Goal: Obtain resource: Download file/media

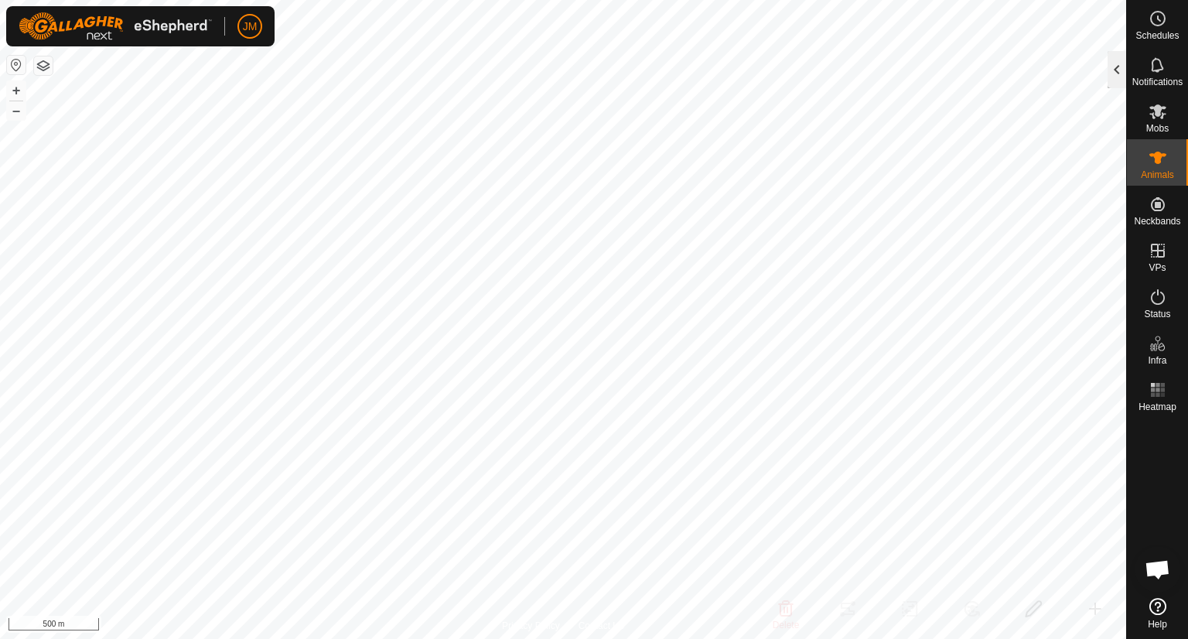
click at [1110, 61] on div at bounding box center [1116, 69] width 19 height 37
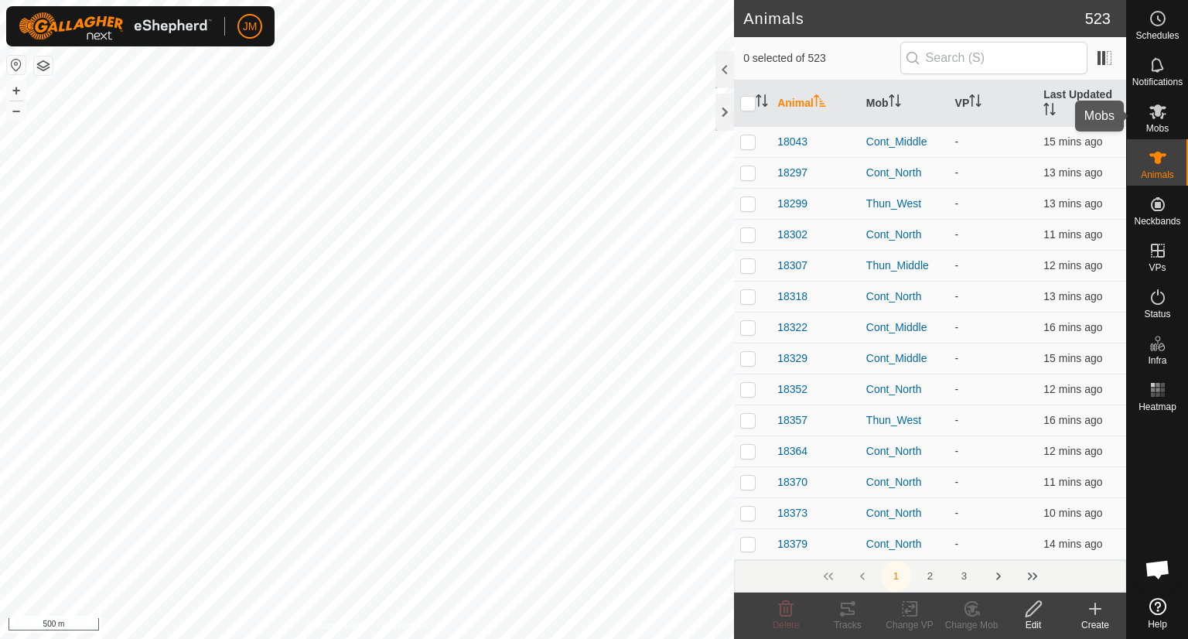
click at [1157, 104] on icon at bounding box center [1157, 111] width 19 height 19
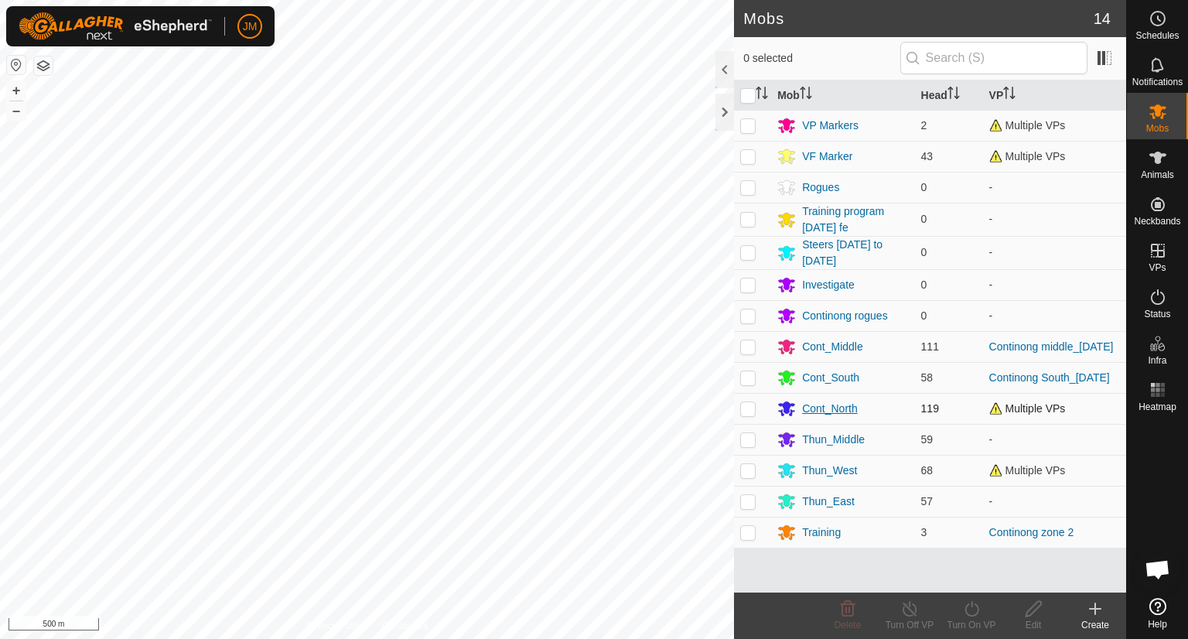
click at [823, 409] on div "Cont_North" at bounding box center [830, 408] width 56 height 16
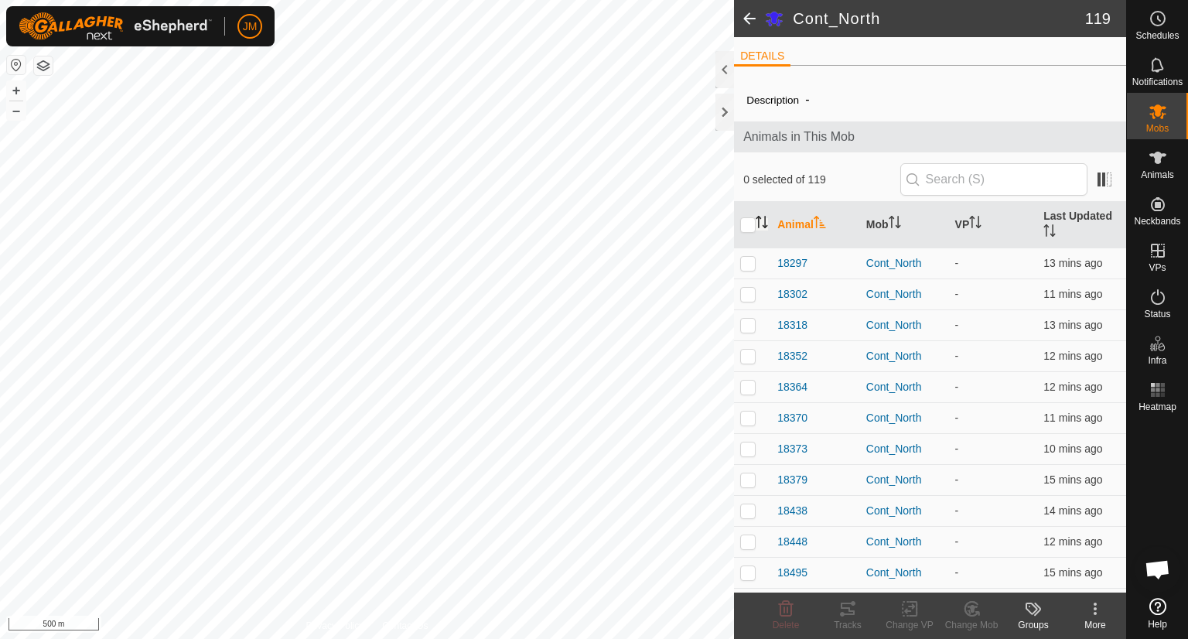
click at [764, 225] on icon "Activate to sort" at bounding box center [764, 226] width 5 height 3
click at [764, 225] on icon "Activate to sort" at bounding box center [761, 222] width 12 height 12
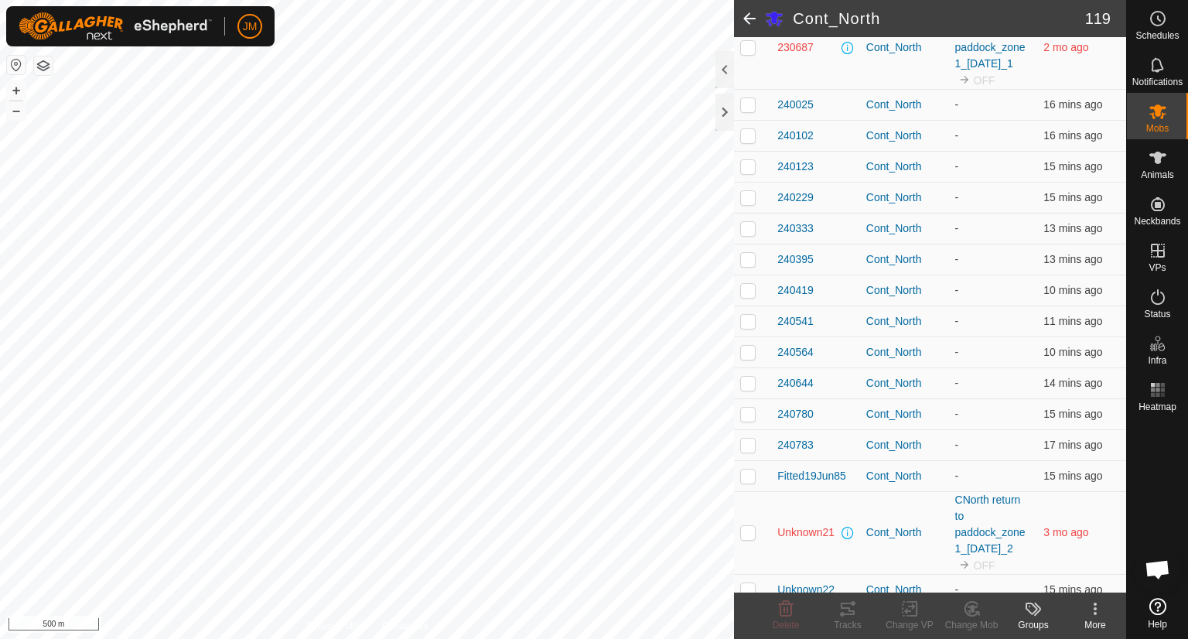
scroll to position [4011, 0]
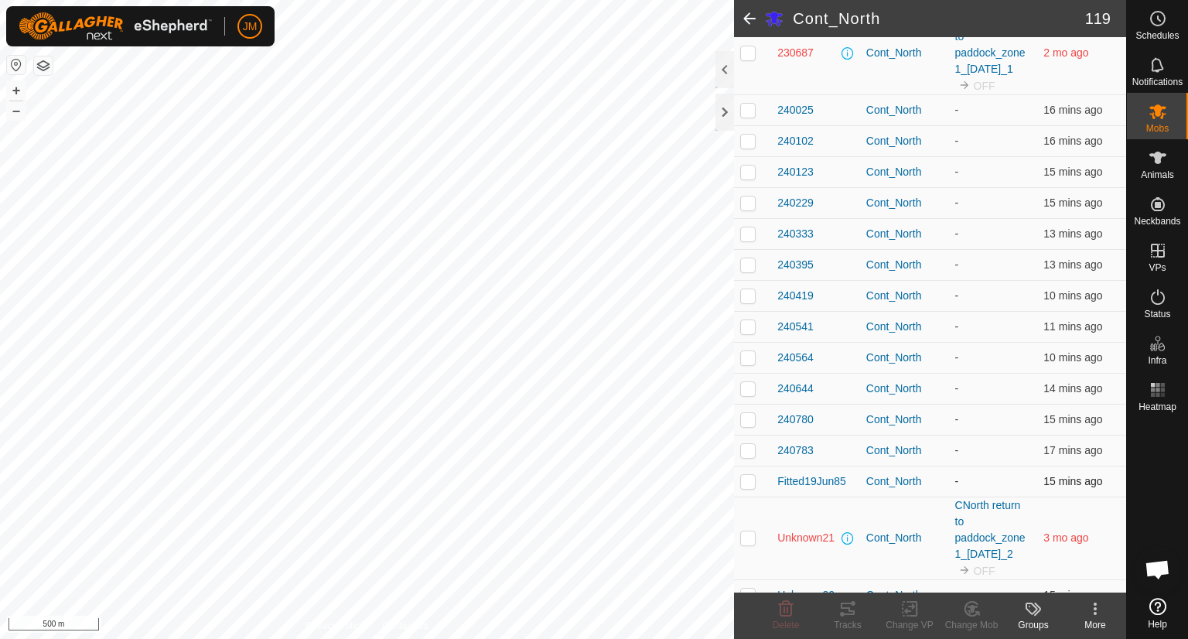
click at [749, 479] on p-checkbox at bounding box center [747, 481] width 15 height 12
checkbox input "true"
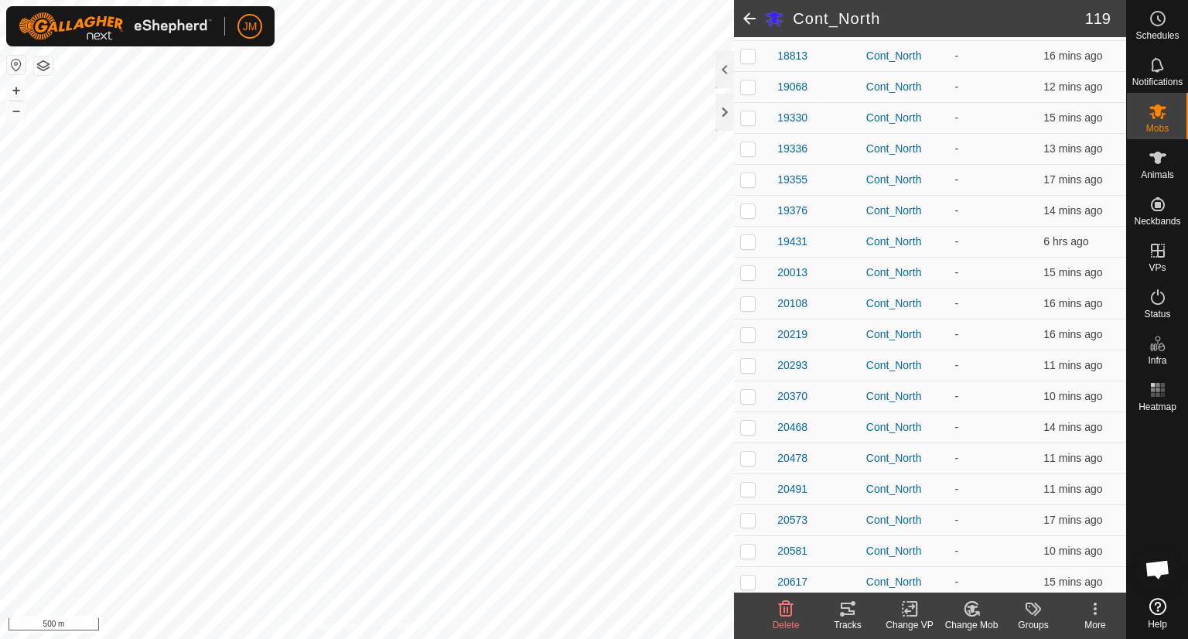
scroll to position [0, 0]
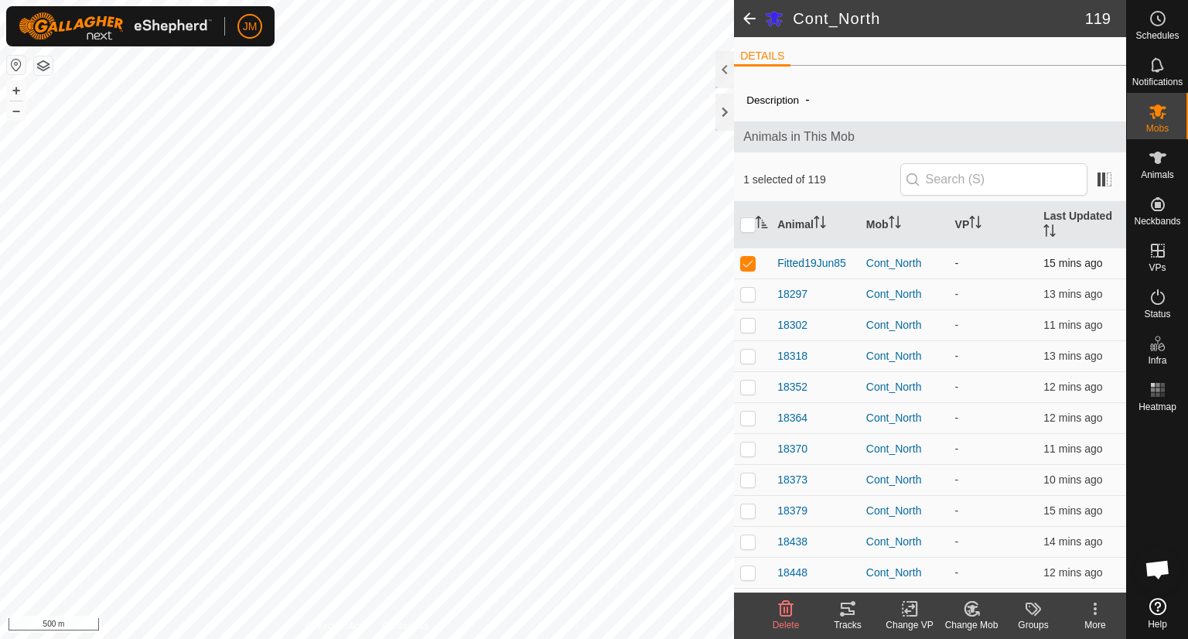
click at [745, 261] on p-checkbox at bounding box center [747, 263] width 15 height 12
checkbox input "false"
click at [1157, 168] on es-animals-svg-icon at bounding box center [1157, 157] width 28 height 25
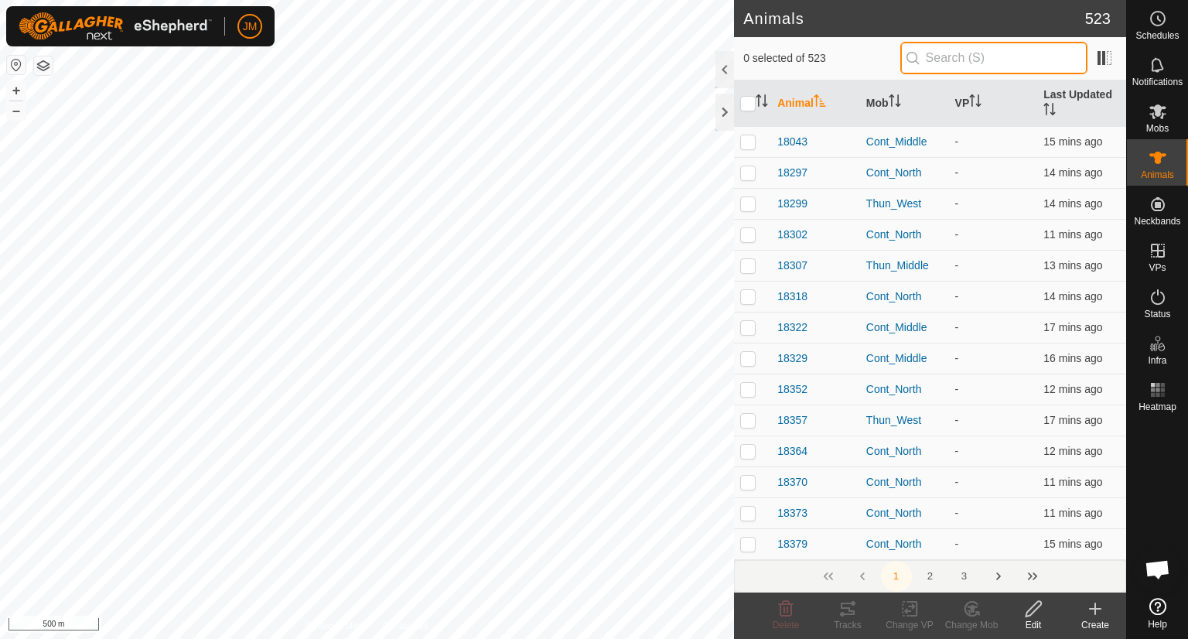
click at [990, 51] on input "text" at bounding box center [993, 58] width 187 height 32
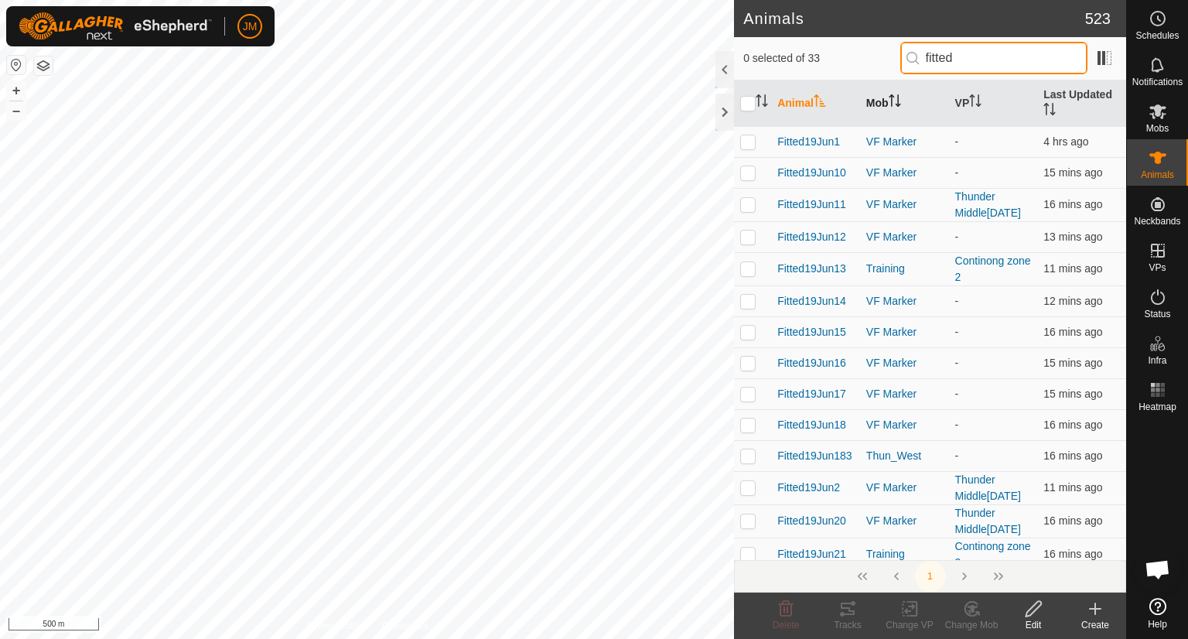
type input "fitted"
click at [900, 96] on th "Mob" at bounding box center [904, 103] width 89 height 46
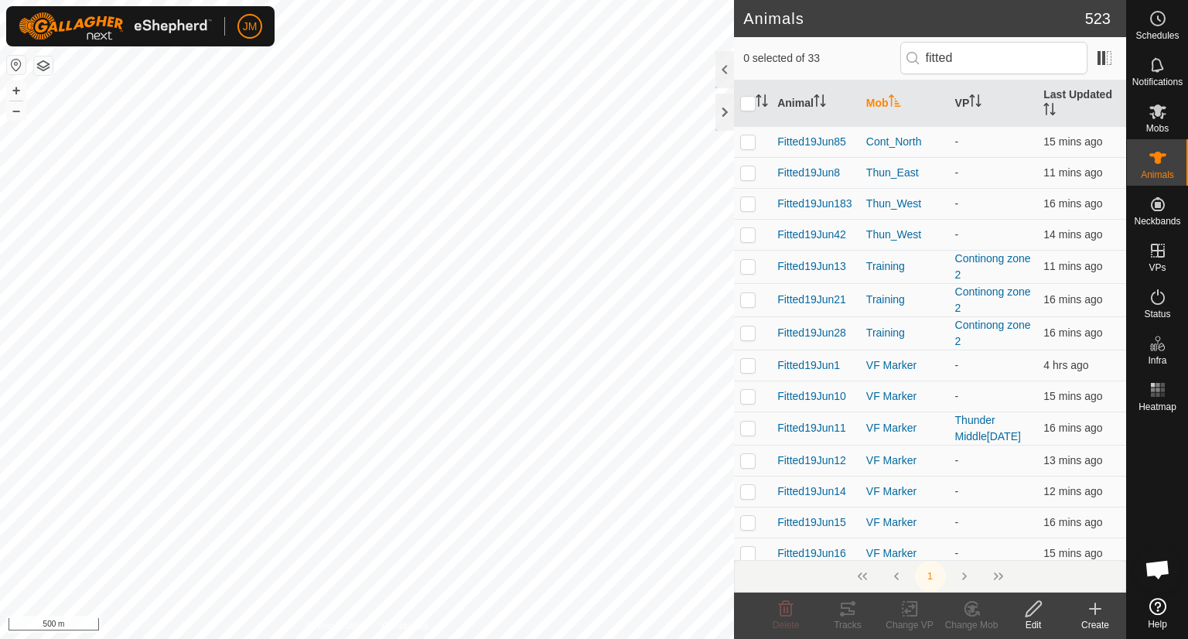
click at [1092, 610] on icon at bounding box center [1094, 608] width 19 height 19
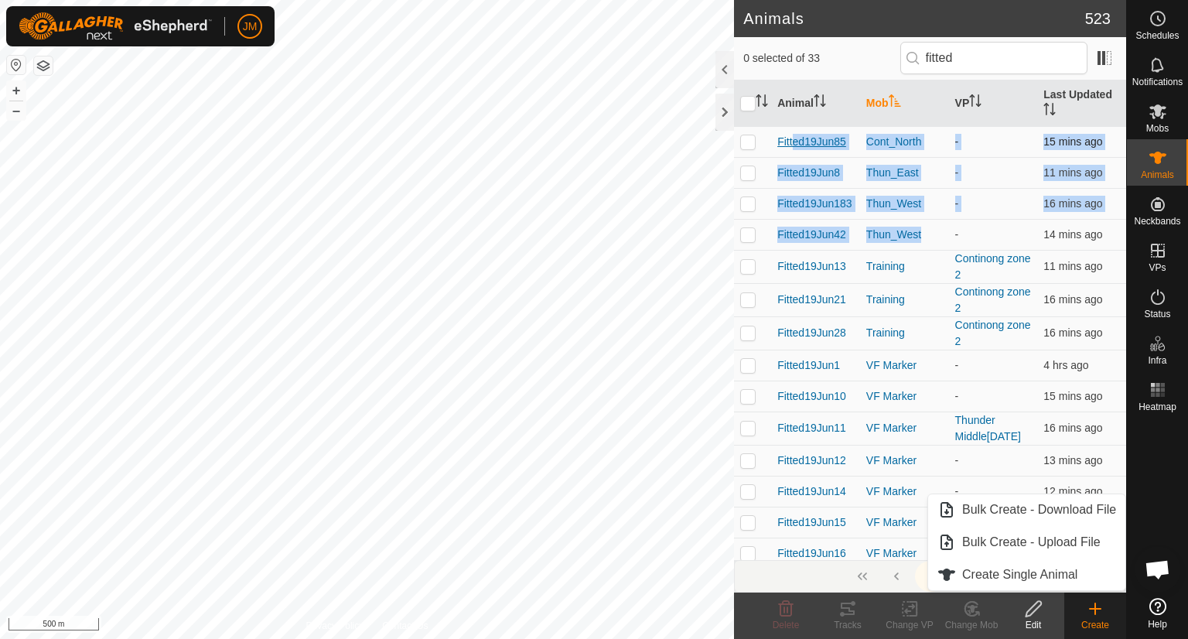
drag, startPoint x: 943, startPoint y: 236, endPoint x: 789, endPoint y: 137, distance: 183.6
click at [789, 137] on tbody "Fitted19Jun85 Cont_North - 15 mins ago Fitted19Jun8 Thun_East - 11 mins ago Fit…" at bounding box center [930, 643] width 392 height 1034
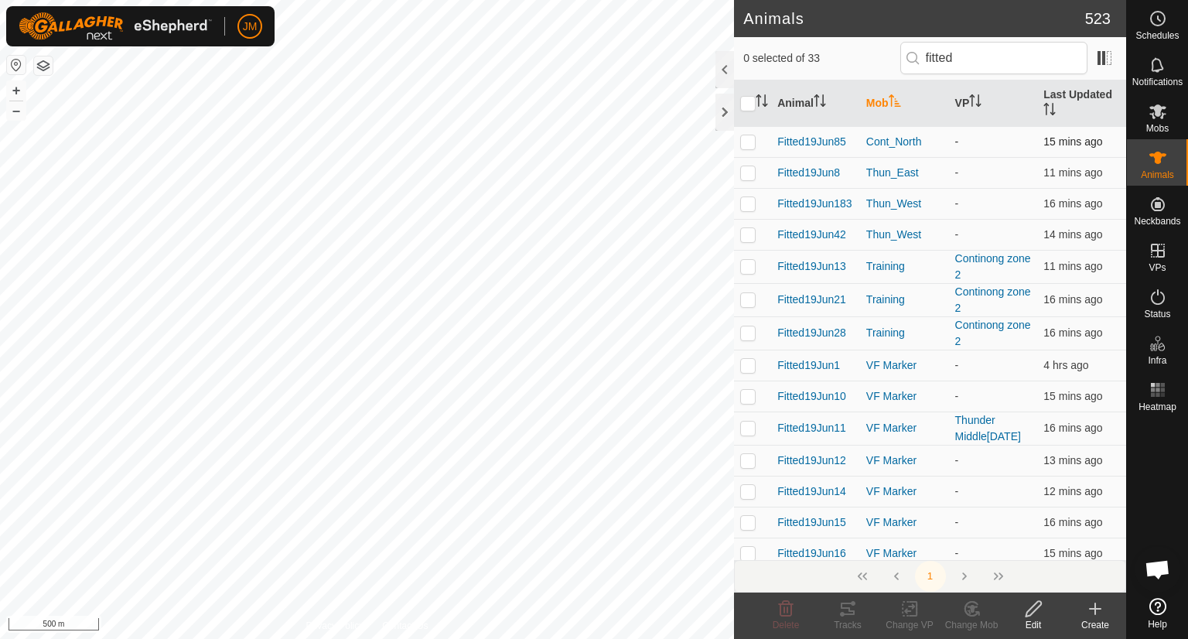
click at [751, 145] on p-checkbox at bounding box center [747, 141] width 15 height 12
checkbox input "false"
click at [745, 176] on p-checkbox at bounding box center [747, 172] width 15 height 12
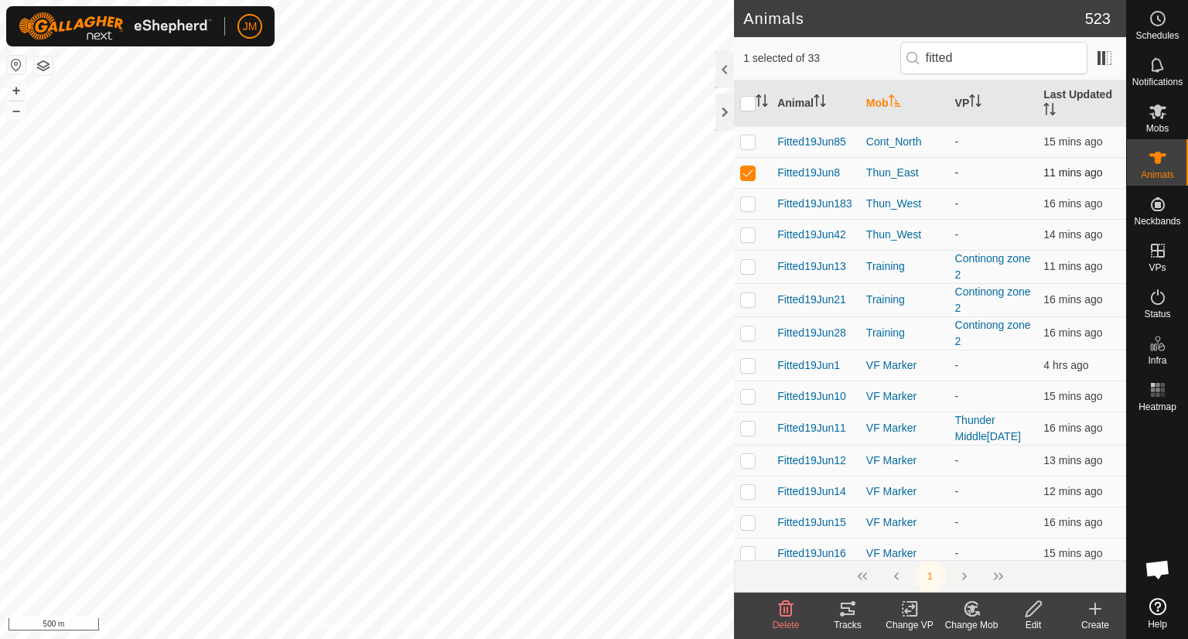
checkbox input "false"
click at [750, 205] on p-checkbox at bounding box center [747, 203] width 15 height 12
checkbox input "false"
click at [747, 237] on p-checkbox at bounding box center [747, 234] width 15 height 12
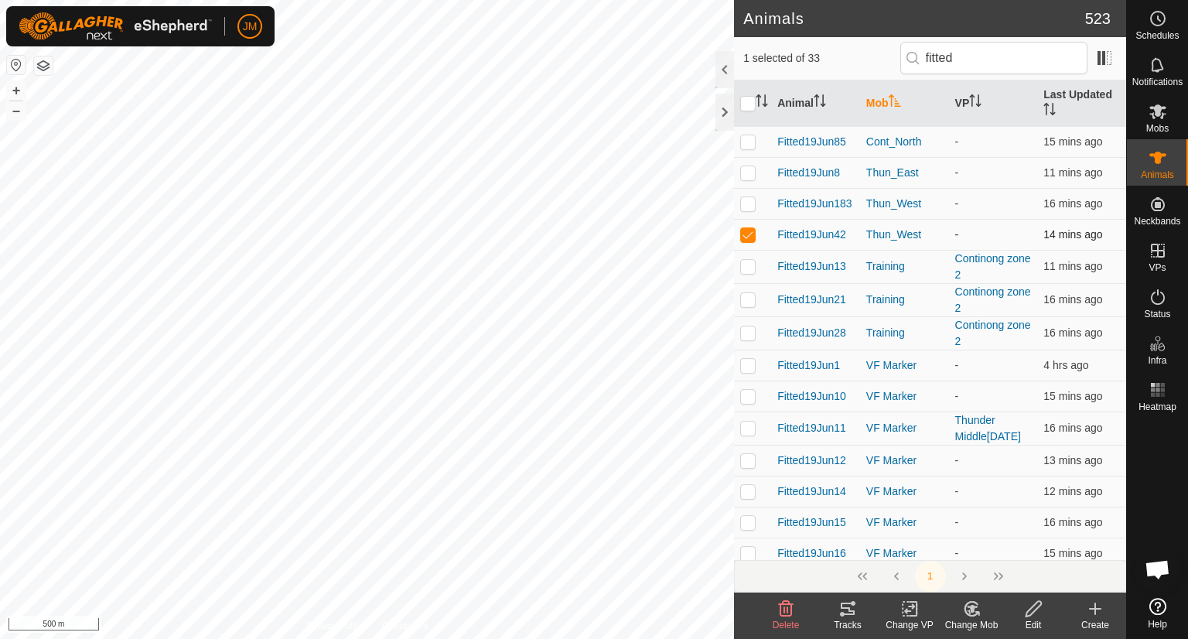
click at [747, 237] on p-checkbox at bounding box center [747, 234] width 15 height 12
checkbox input "false"
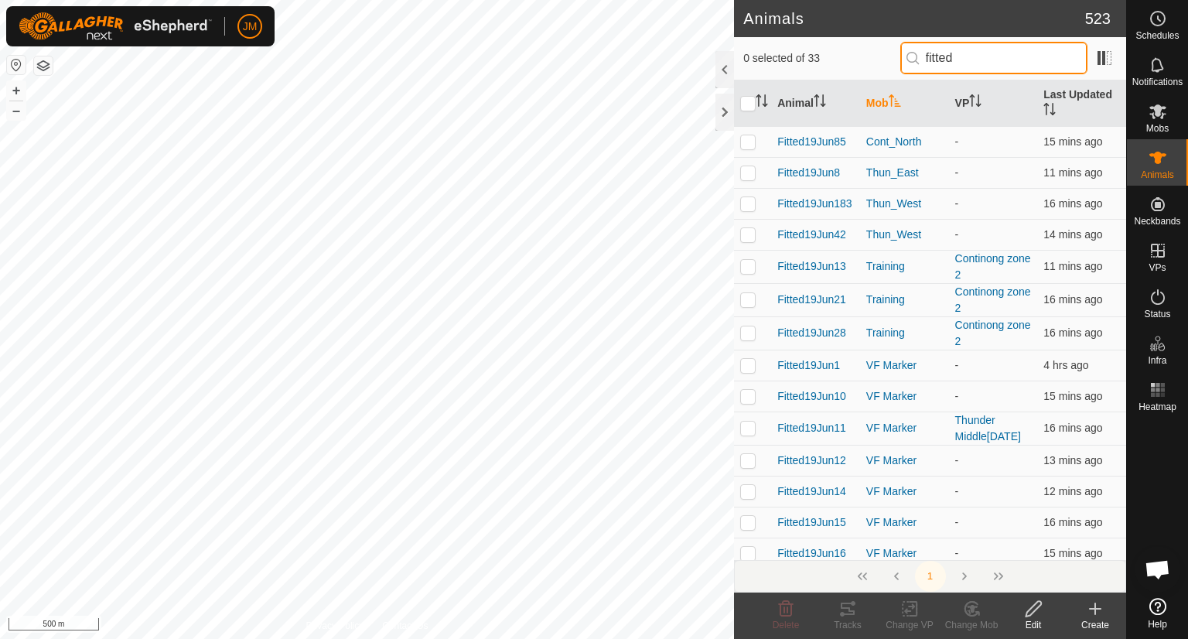
click at [931, 60] on input "fitted" at bounding box center [993, 58] width 187 height 32
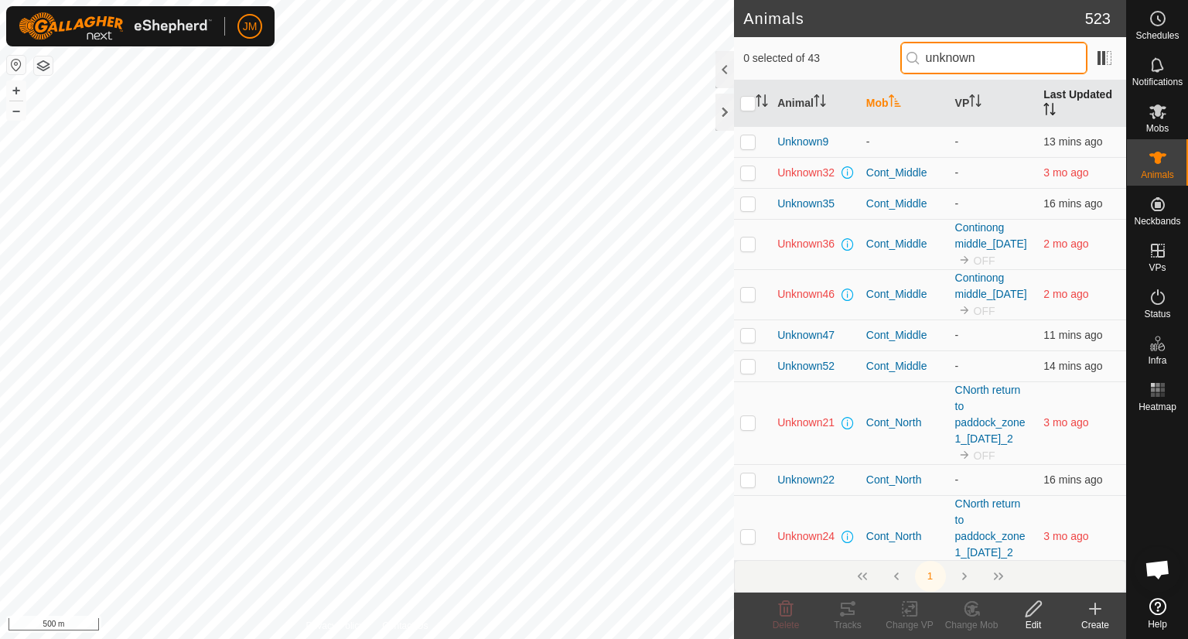
type input "unknown"
click at [1048, 97] on th "Last Updated" at bounding box center [1081, 103] width 89 height 46
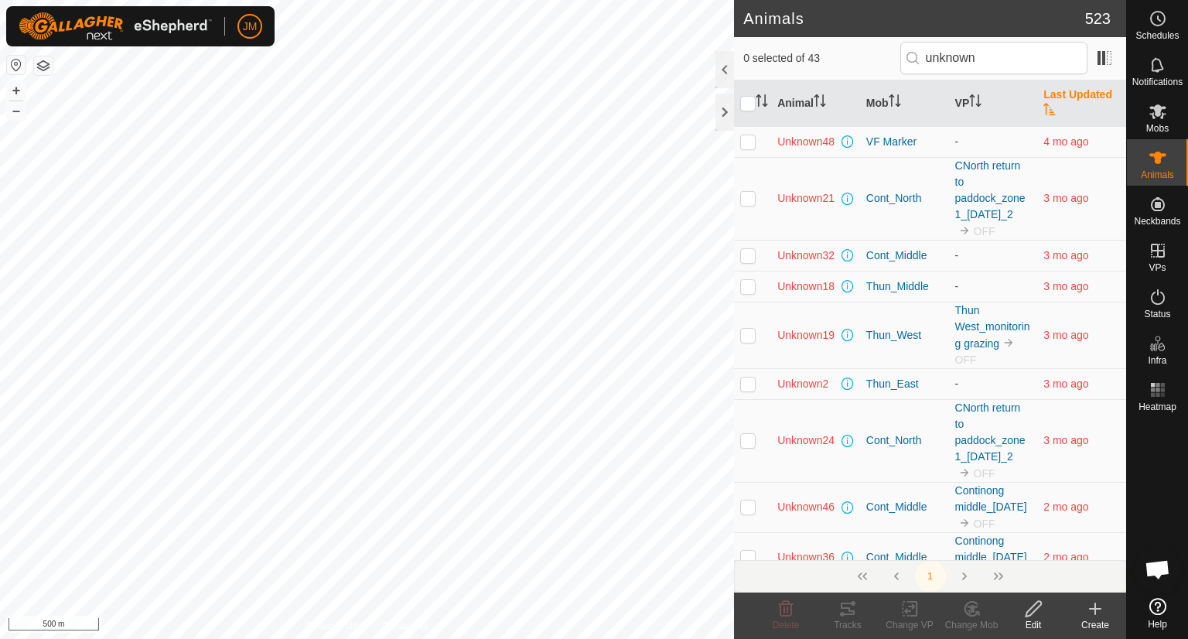
click at [1048, 97] on th "Last Updated" at bounding box center [1081, 103] width 89 height 46
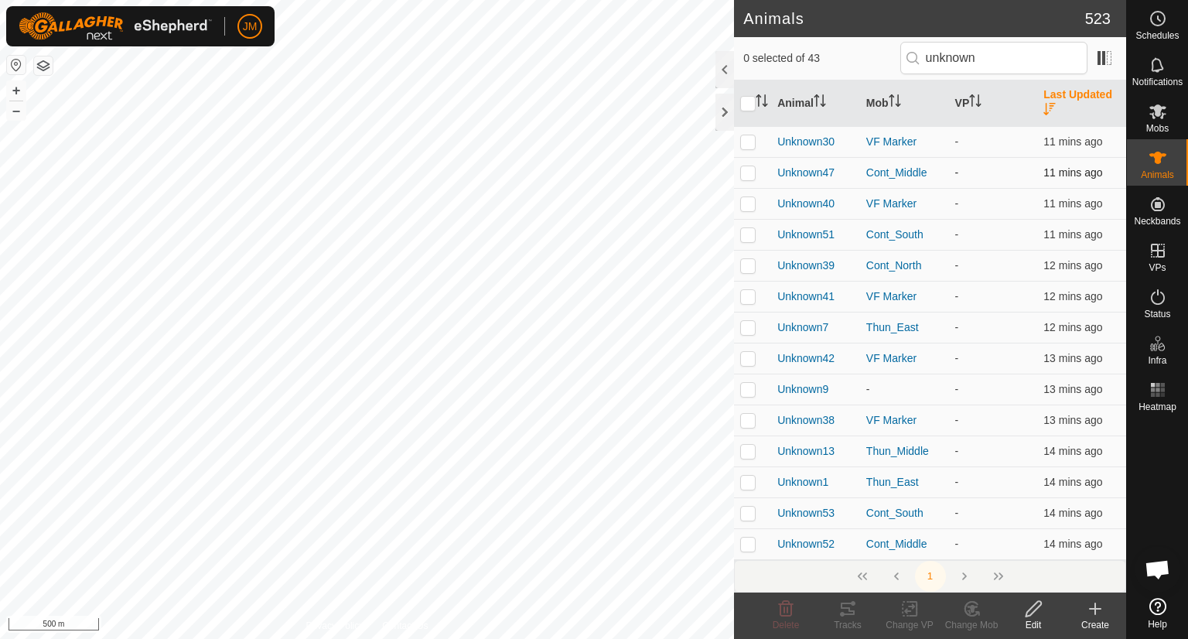
click at [748, 171] on p-checkbox at bounding box center [747, 172] width 15 height 12
checkbox input "true"
click at [749, 233] on p-checkbox at bounding box center [747, 234] width 15 height 12
checkbox input "true"
click at [748, 269] on p-checkbox at bounding box center [747, 265] width 15 height 12
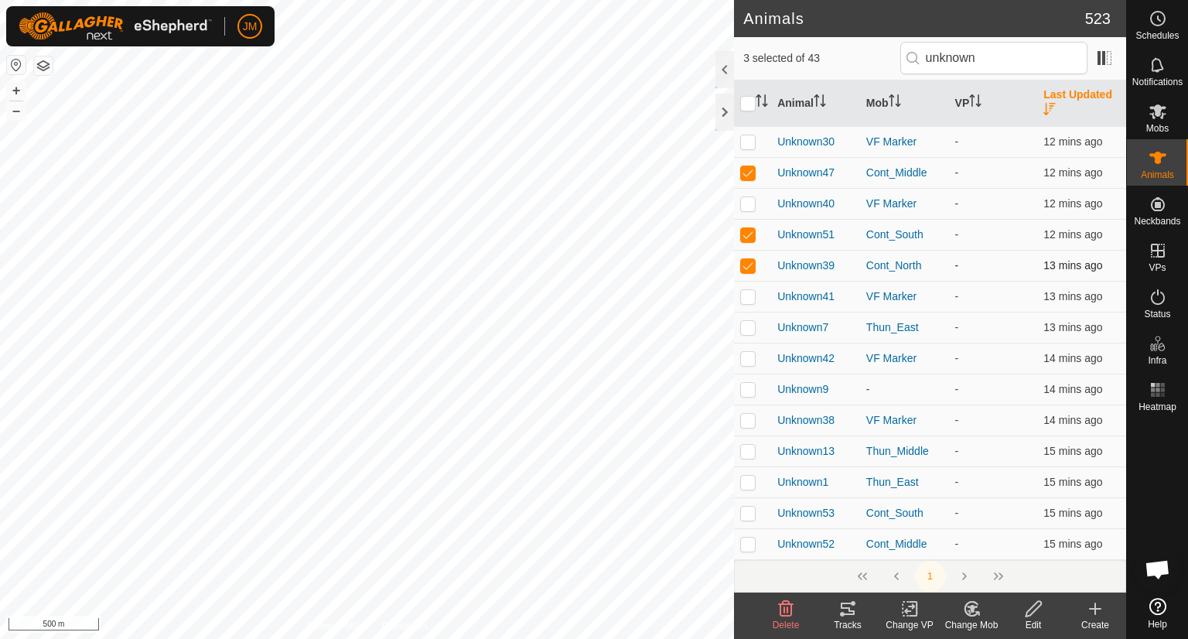
click at [741, 269] on p-checkbox at bounding box center [747, 265] width 15 height 12
checkbox input "false"
click at [745, 235] on p-checkbox at bounding box center [747, 234] width 15 height 12
checkbox input "false"
click at [742, 171] on p-checkbox at bounding box center [747, 172] width 15 height 12
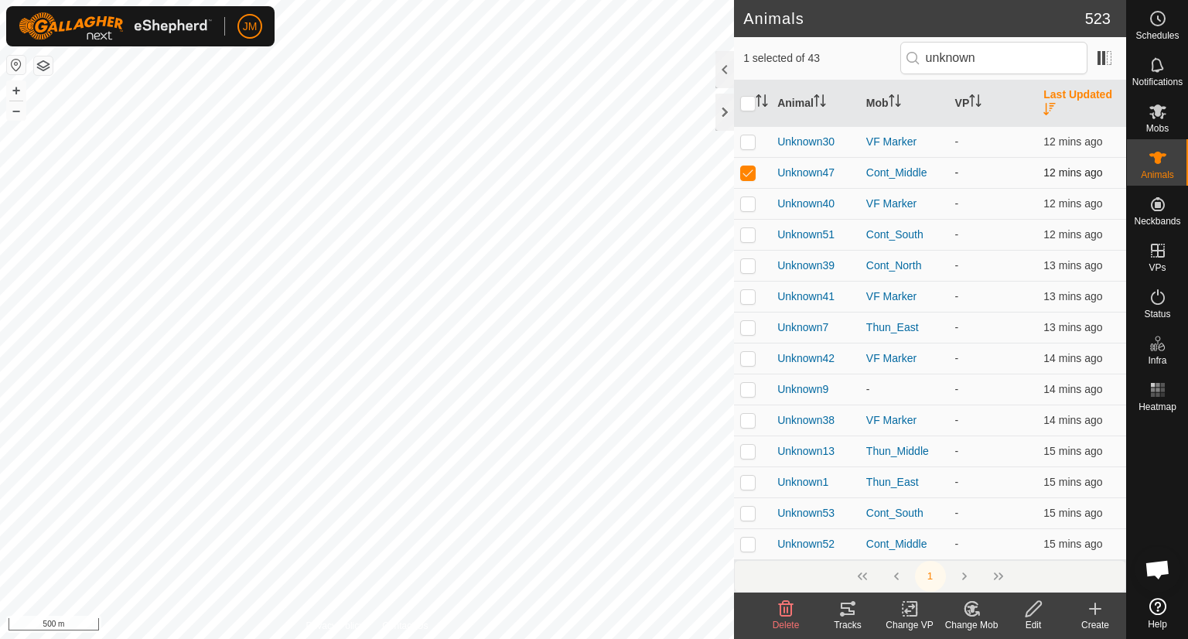
checkbox input "false"
click at [718, 111] on div at bounding box center [724, 112] width 19 height 37
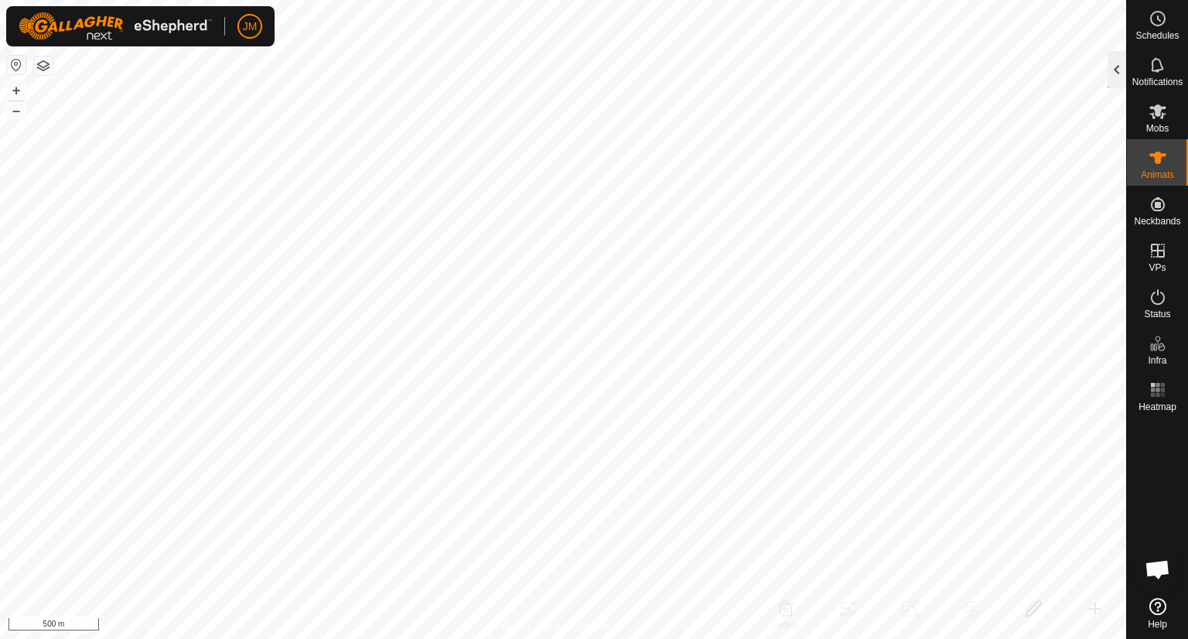
click at [1121, 69] on div at bounding box center [1116, 69] width 19 height 37
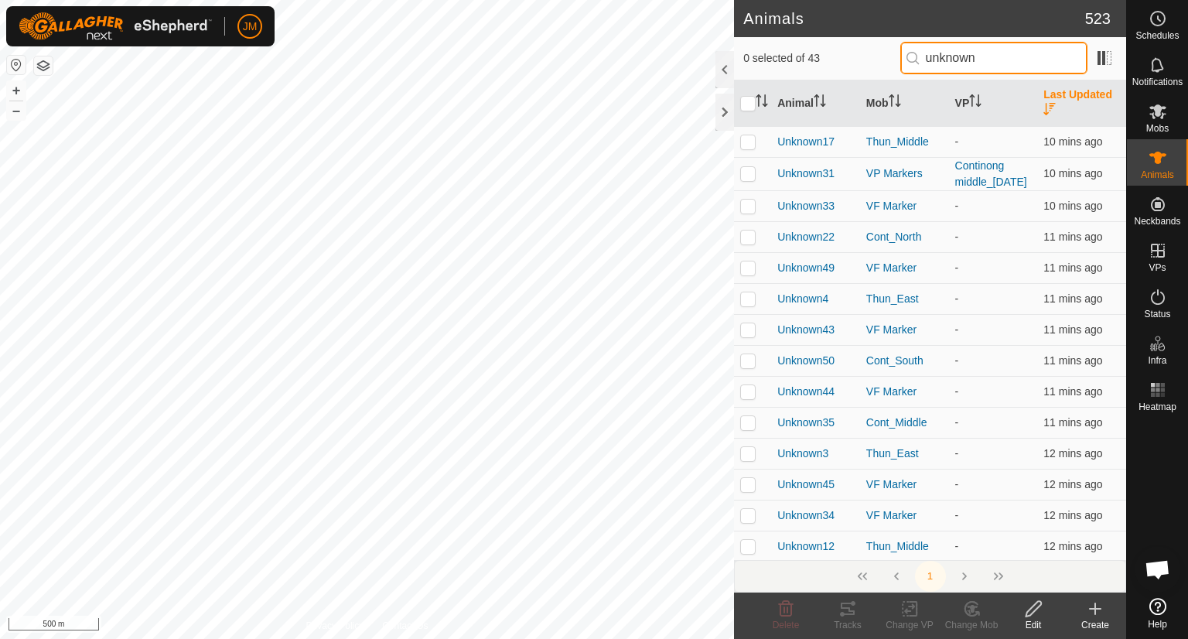
click at [990, 60] on input "unknown" at bounding box center [993, 58] width 187 height 32
click at [893, 101] on icon "Activate to sort" at bounding box center [894, 100] width 12 height 12
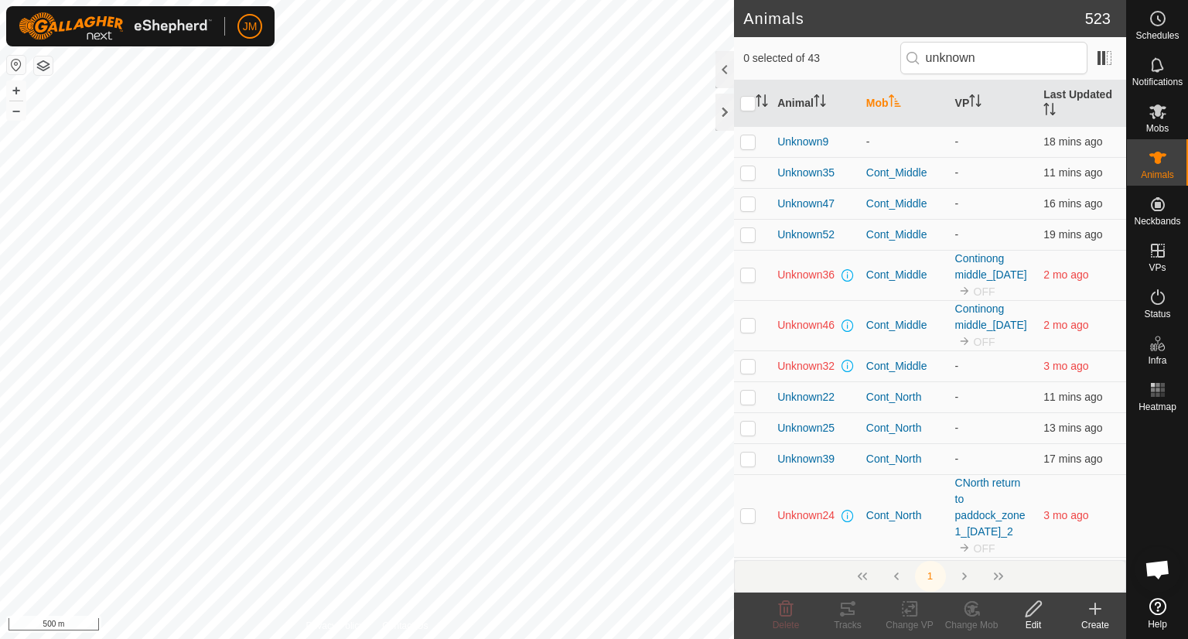
click at [893, 101] on icon "Activate to sort" at bounding box center [894, 100] width 12 height 12
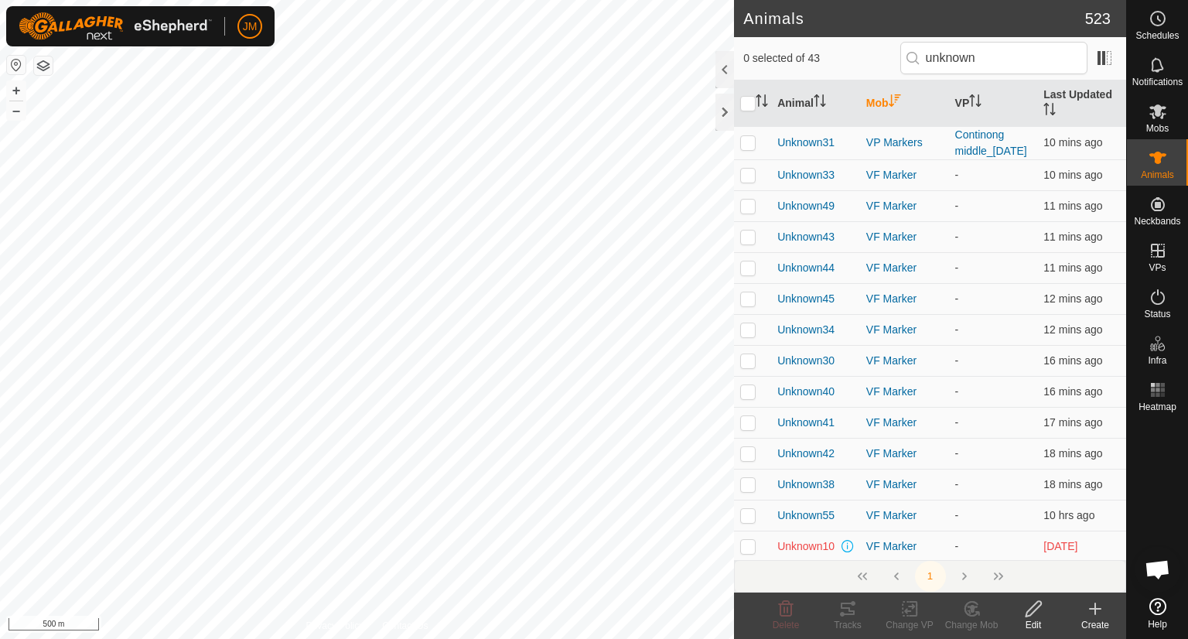
click at [1098, 614] on icon at bounding box center [1094, 608] width 19 height 19
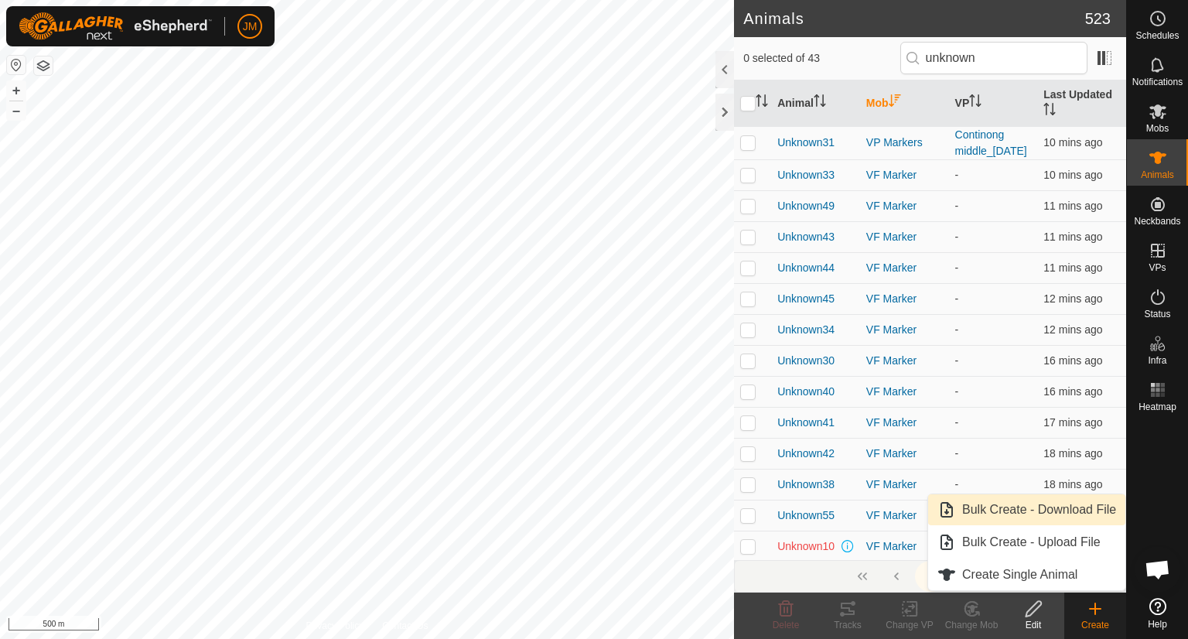
click at [1045, 518] on link "Bulk Create - Download File" at bounding box center [1026, 509] width 197 height 31
